Goal: Navigation & Orientation: Understand site structure

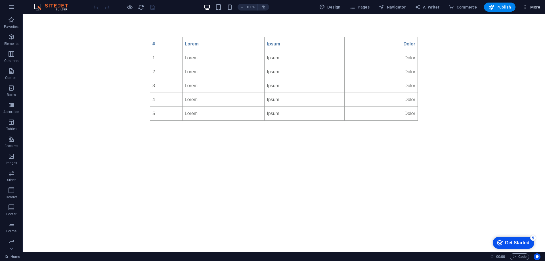
click at [531, 7] on span "More" at bounding box center [532, 7] width 18 height 6
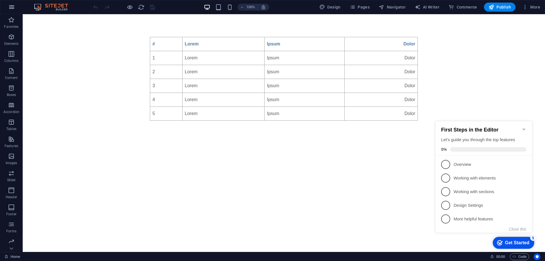
click at [14, 7] on icon "button" at bounding box center [11, 7] width 7 height 7
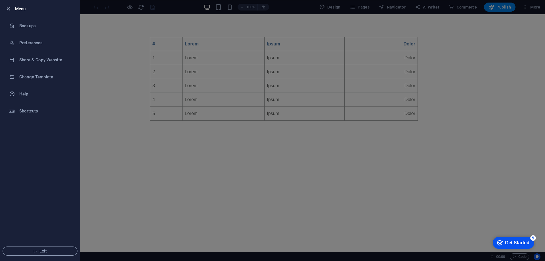
click at [9, 8] on icon "button" at bounding box center [8, 9] width 7 height 7
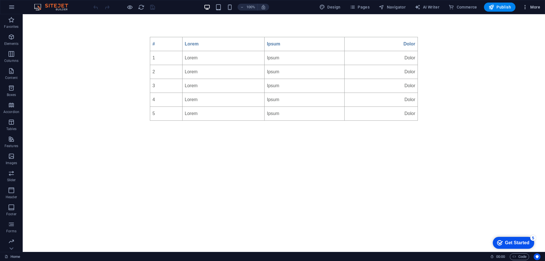
click at [525, 8] on icon "button" at bounding box center [526, 7] width 6 height 6
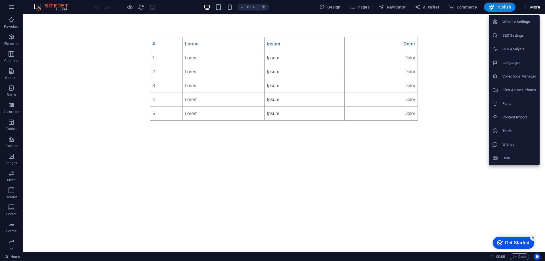
click at [458, 37] on div at bounding box center [272, 130] width 545 height 261
